Goal: Task Accomplishment & Management: Manage account settings

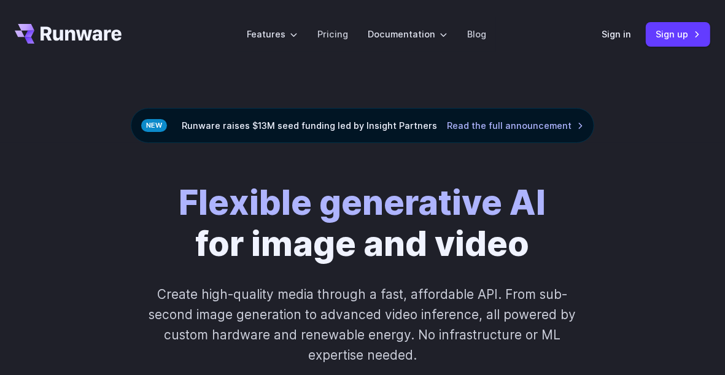
click at [597, 33] on header "Features Tasks Image generation Video generation Sonic Inference Engine™ Models…" at bounding box center [362, 34] width 725 height 69
click at [611, 34] on link "Sign in" at bounding box center [616, 34] width 29 height 14
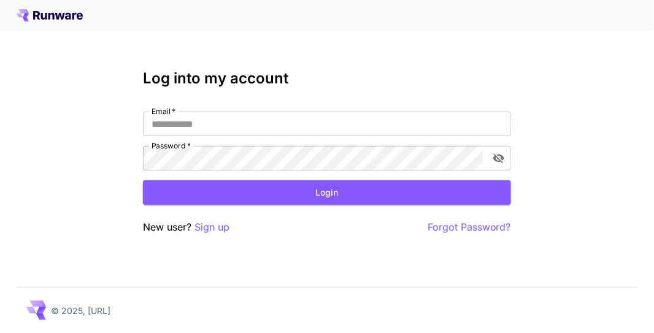
type input "********"
click at [250, 203] on button "Login" at bounding box center [327, 192] width 368 height 25
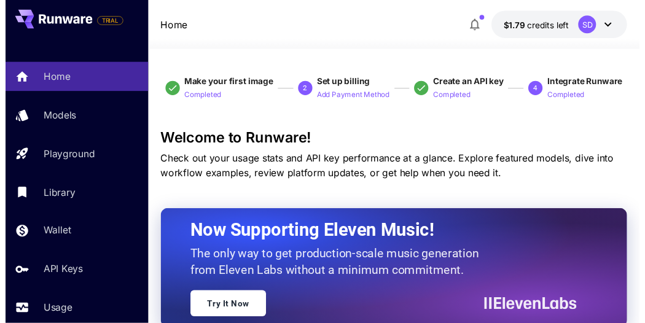
scroll to position [68, 0]
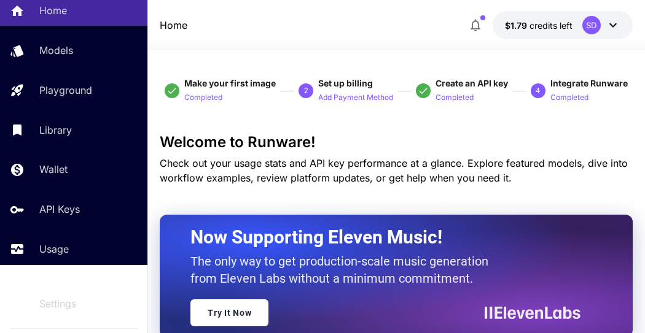
click at [60, 257] on p "Usage" at bounding box center [53, 249] width 29 height 15
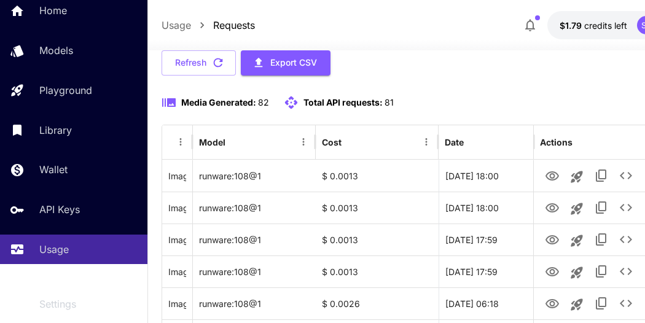
scroll to position [136, 0]
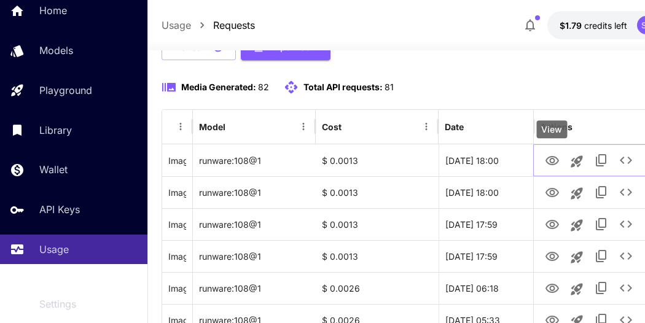
click at [551, 156] on icon "View" at bounding box center [552, 160] width 14 height 9
click at [548, 190] on icon "View" at bounding box center [552, 192] width 15 height 15
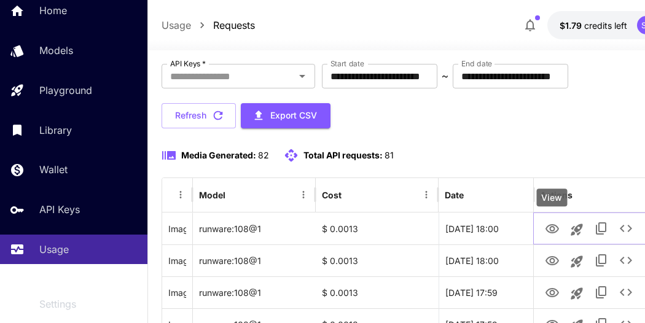
click at [551, 222] on icon "View" at bounding box center [552, 229] width 15 height 15
